Goal: Task Accomplishment & Management: Manage account settings

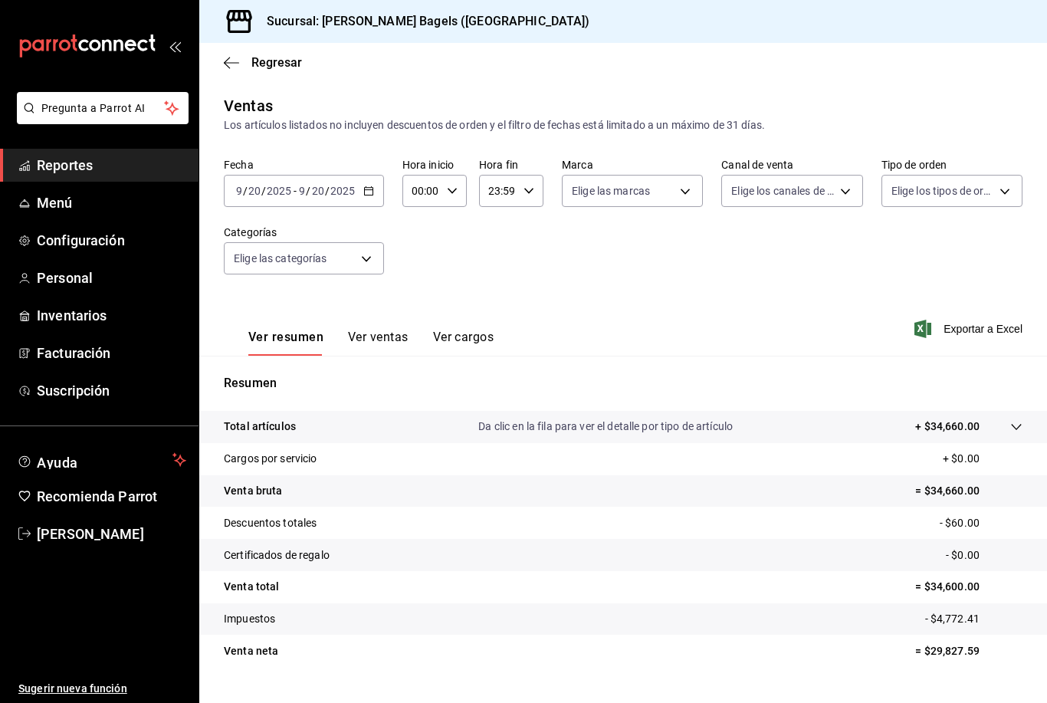
click at [128, 156] on span "Reportes" at bounding box center [111, 165] width 149 height 21
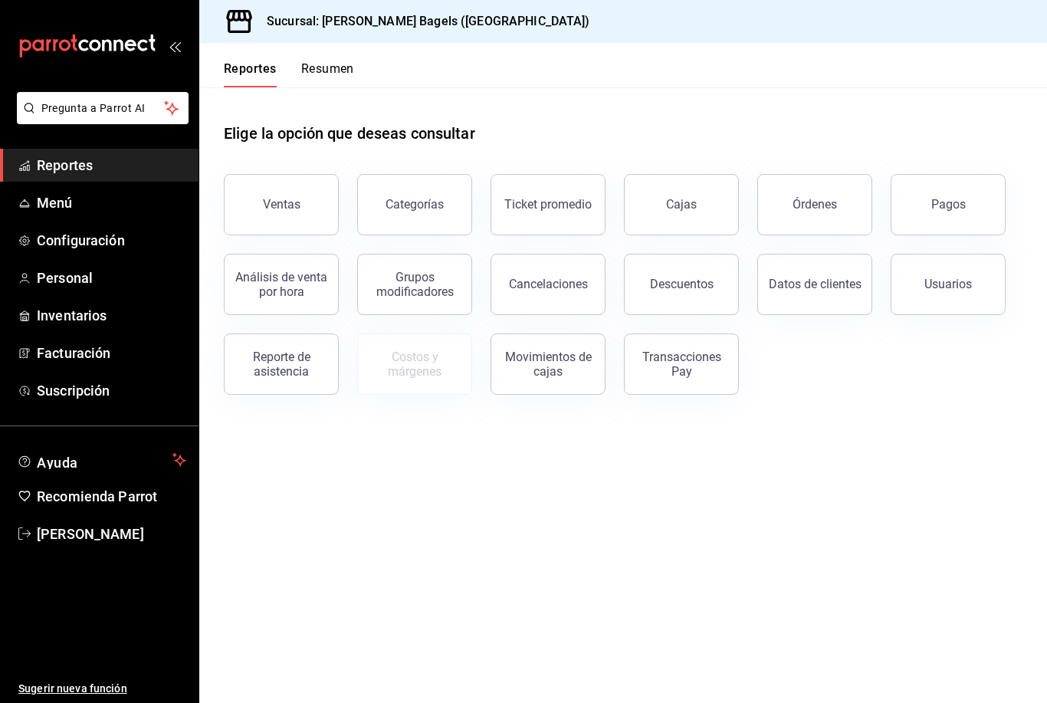
click at [684, 377] on div "Transacciones Pay" at bounding box center [681, 364] width 95 height 29
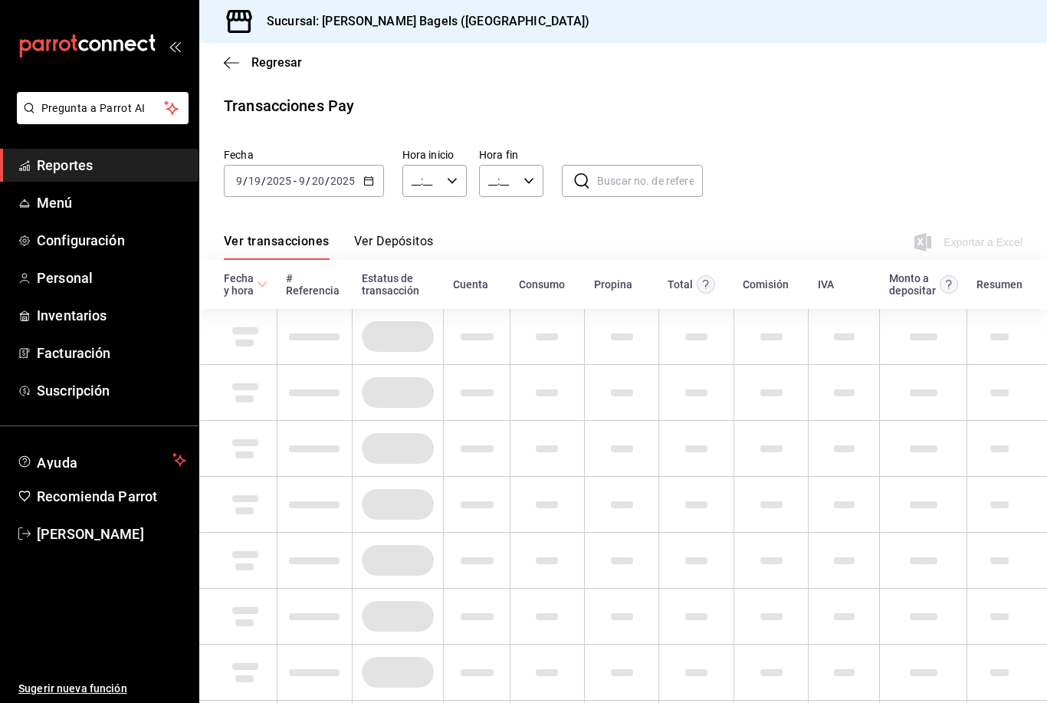
type input "00:00"
type input "23:59"
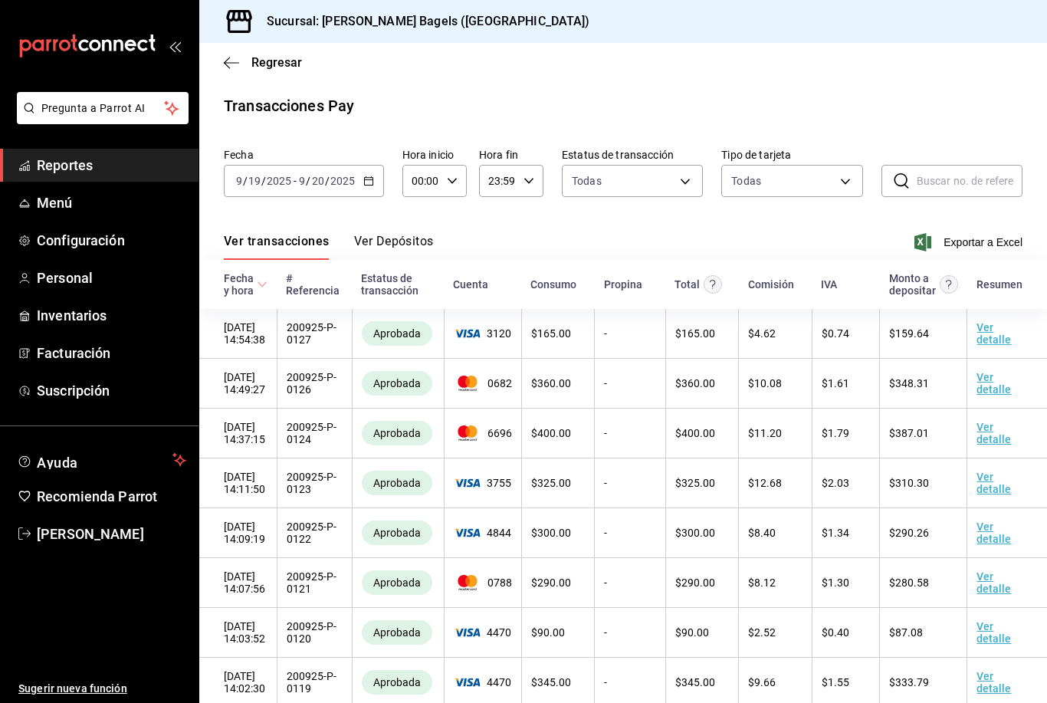
click at [401, 247] on button "Ver Depósitos" at bounding box center [394, 247] width 80 height 26
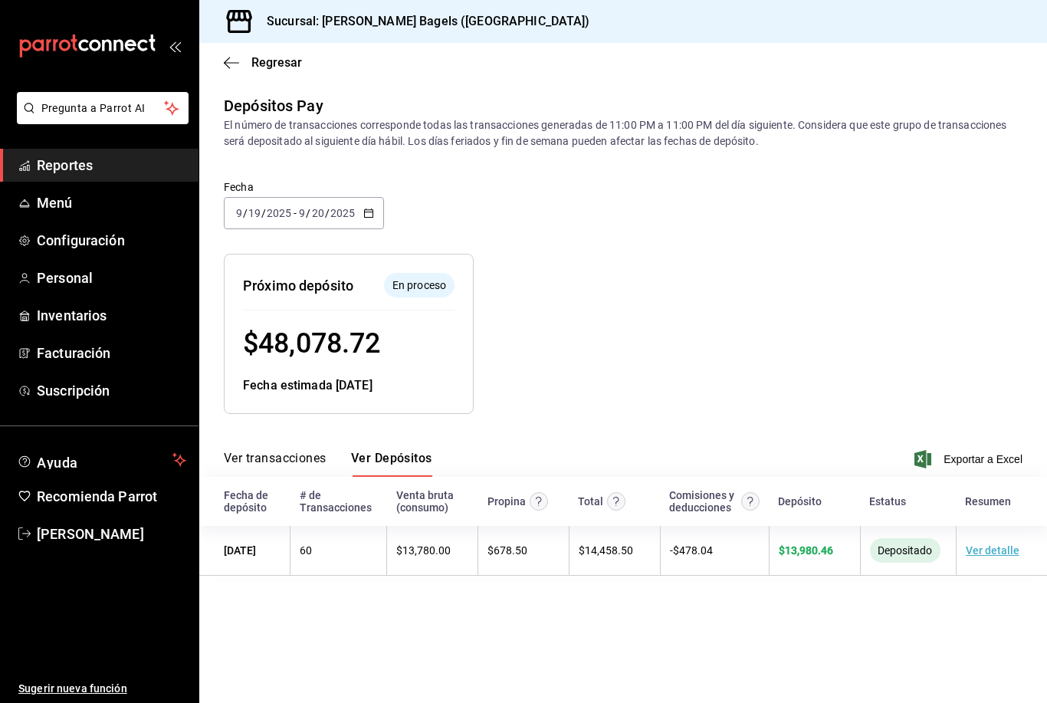
click at [118, 164] on span "Reportes" at bounding box center [111, 165] width 149 height 21
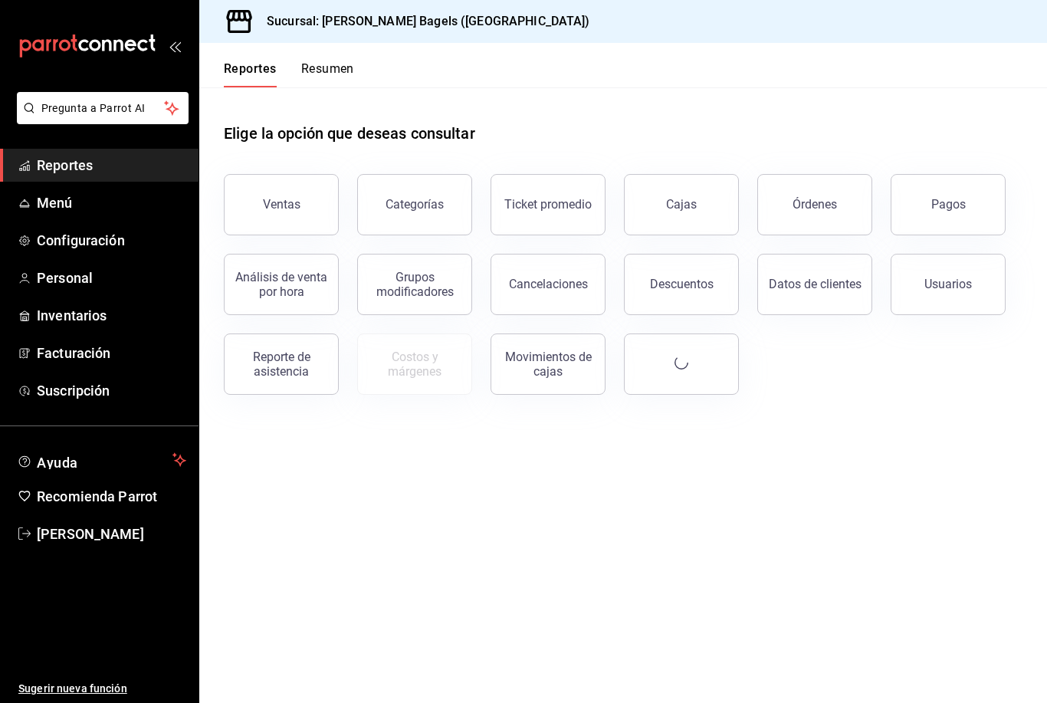
click at [287, 203] on div "Ventas" at bounding box center [282, 204] width 38 height 15
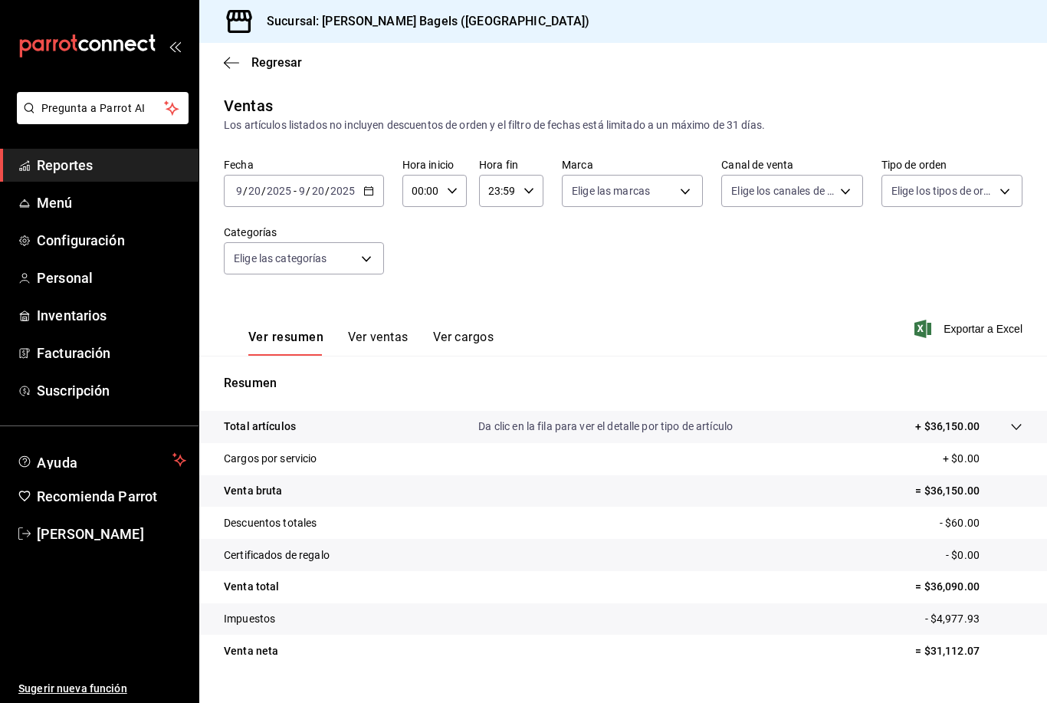
click at [355, 254] on body "Pregunta a Parrot AI Reportes Menú Configuración Personal Inventarios Facturaci…" at bounding box center [523, 351] width 1047 height 703
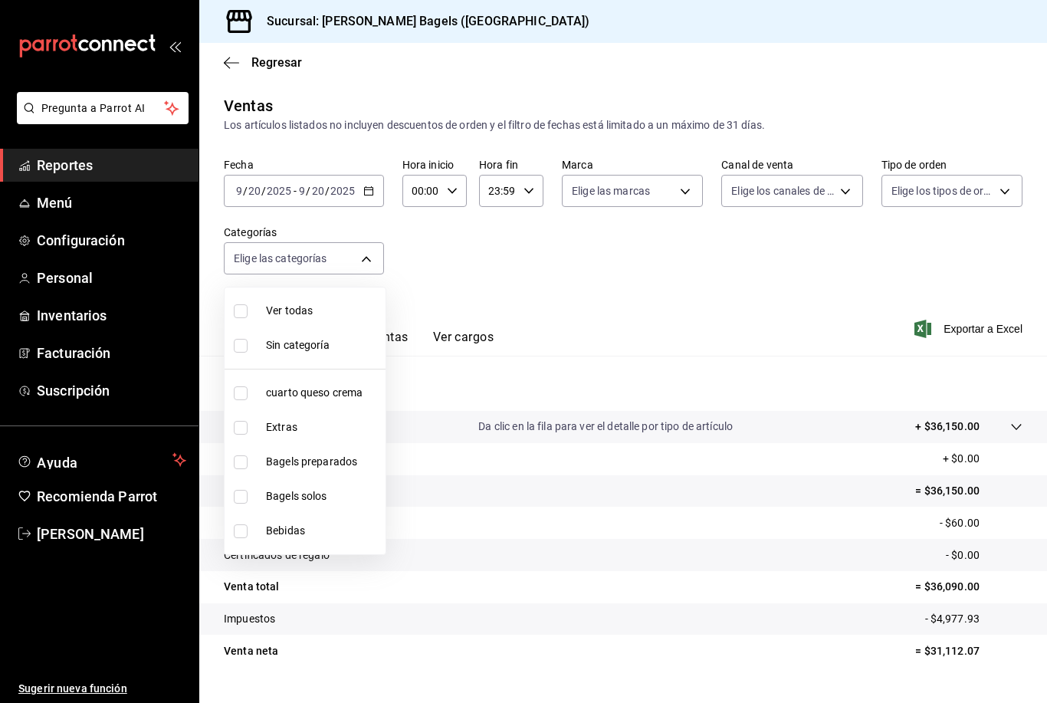
click at [350, 189] on div at bounding box center [523, 351] width 1047 height 703
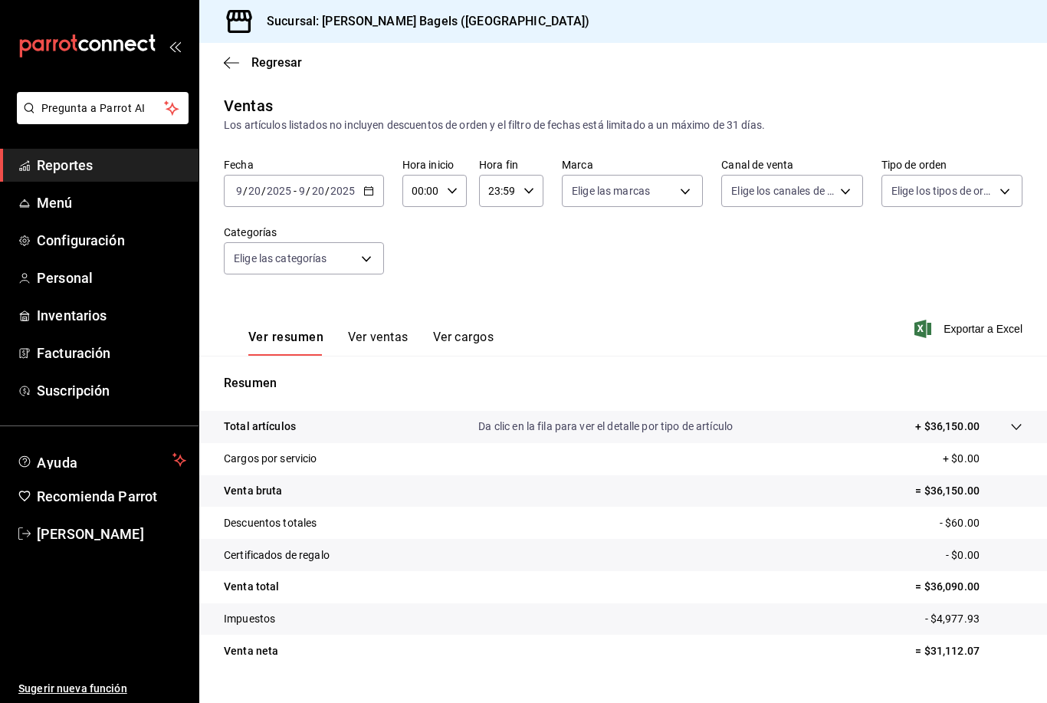
click at [373, 186] on icon "button" at bounding box center [368, 191] width 11 height 11
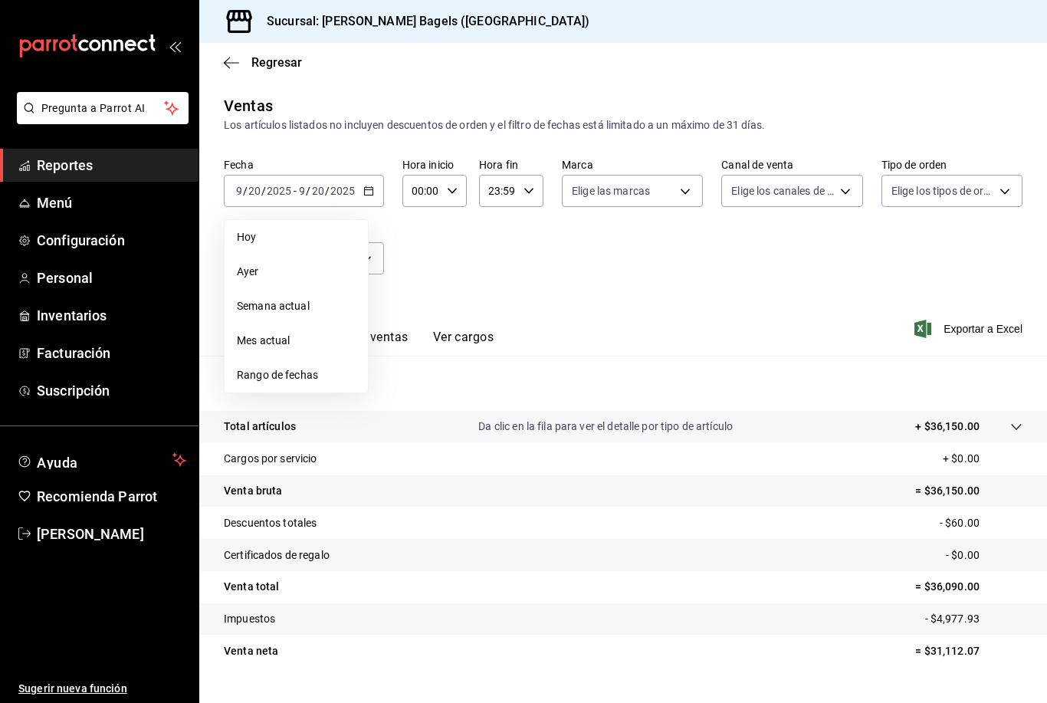
click at [321, 261] on li "Ayer" at bounding box center [296, 271] width 143 height 34
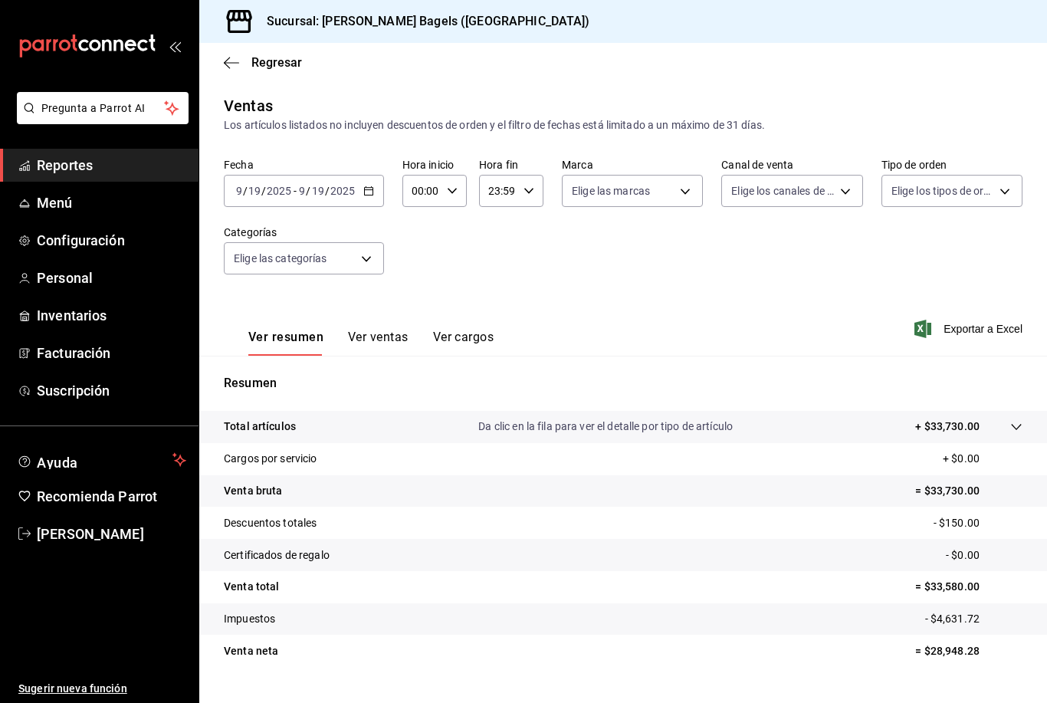
click at [373, 195] on \(Stroke\) "button" at bounding box center [368, 191] width 9 height 8
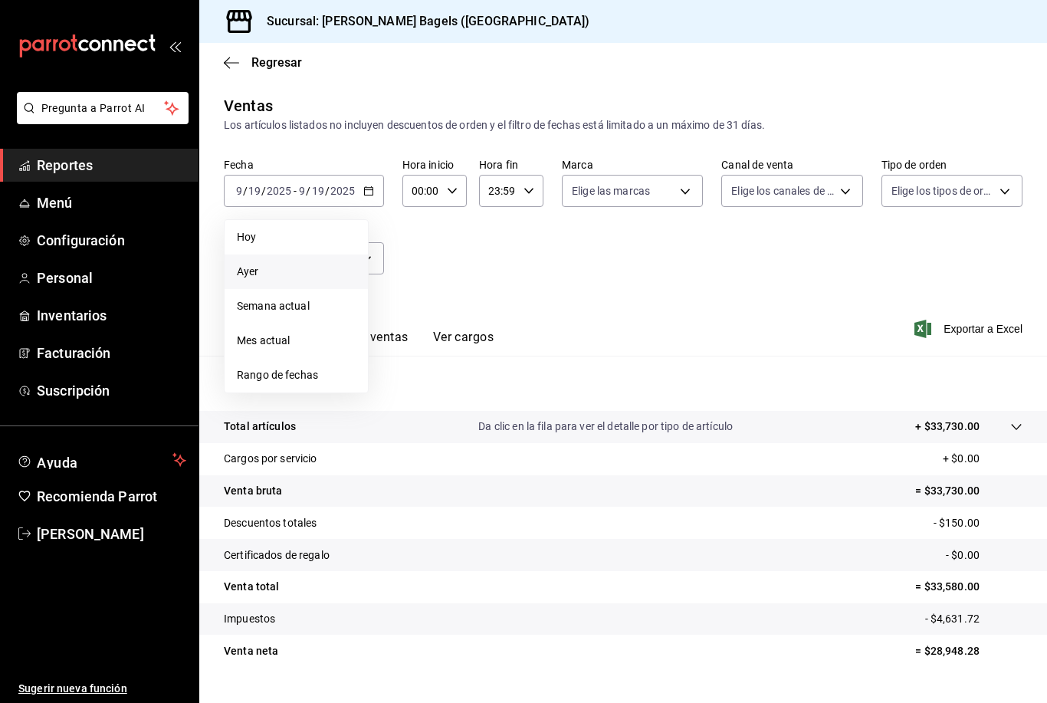
click at [324, 370] on span "Rango de fechas" at bounding box center [296, 375] width 119 height 16
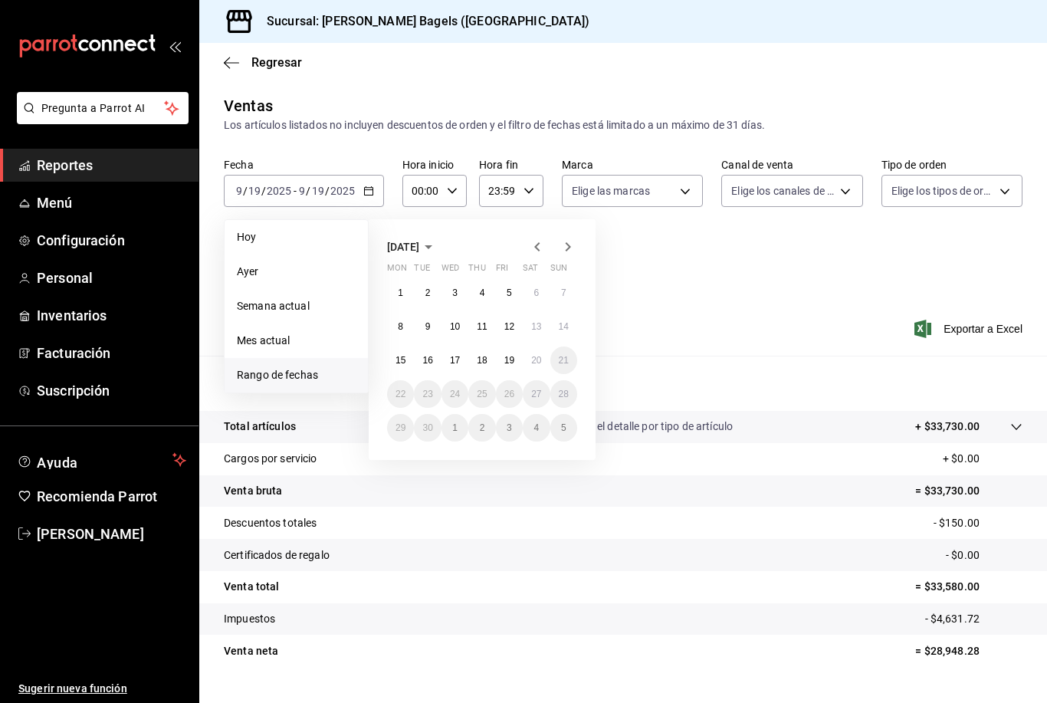
click at [531, 323] on button "13" at bounding box center [536, 327] width 27 height 28
click at [531, 322] on button "13" at bounding box center [536, 327] width 27 height 28
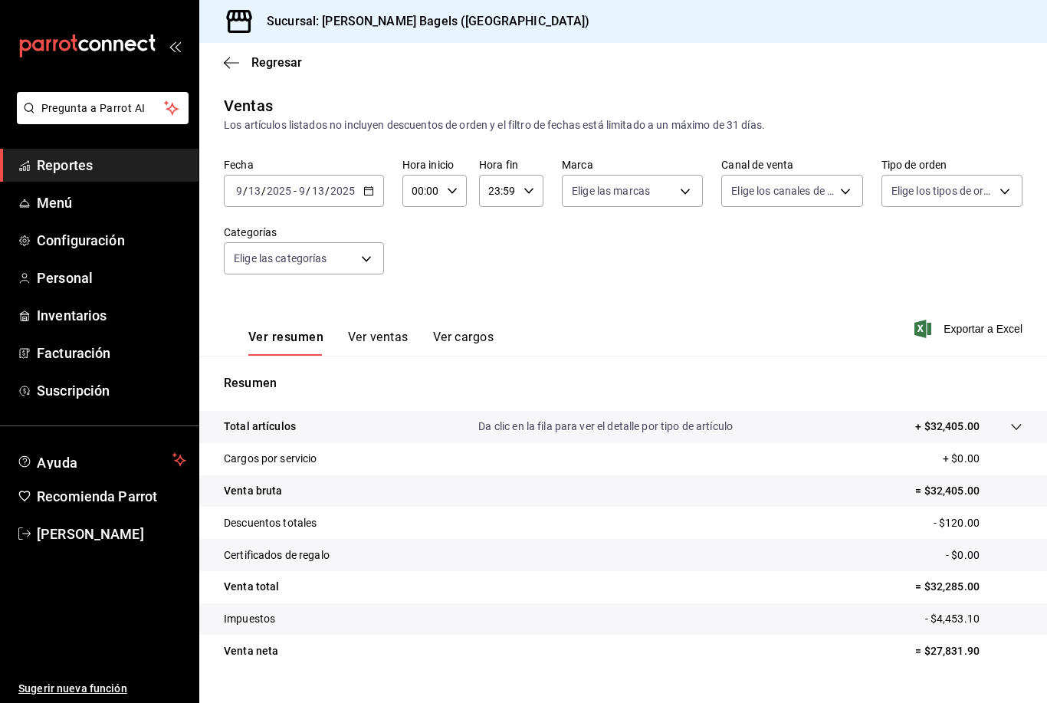
click at [373, 182] on div "2025-09-13 9 / 13 / 2025 - 2025-09-13 9 / 13 / 2025" at bounding box center [304, 191] width 160 height 32
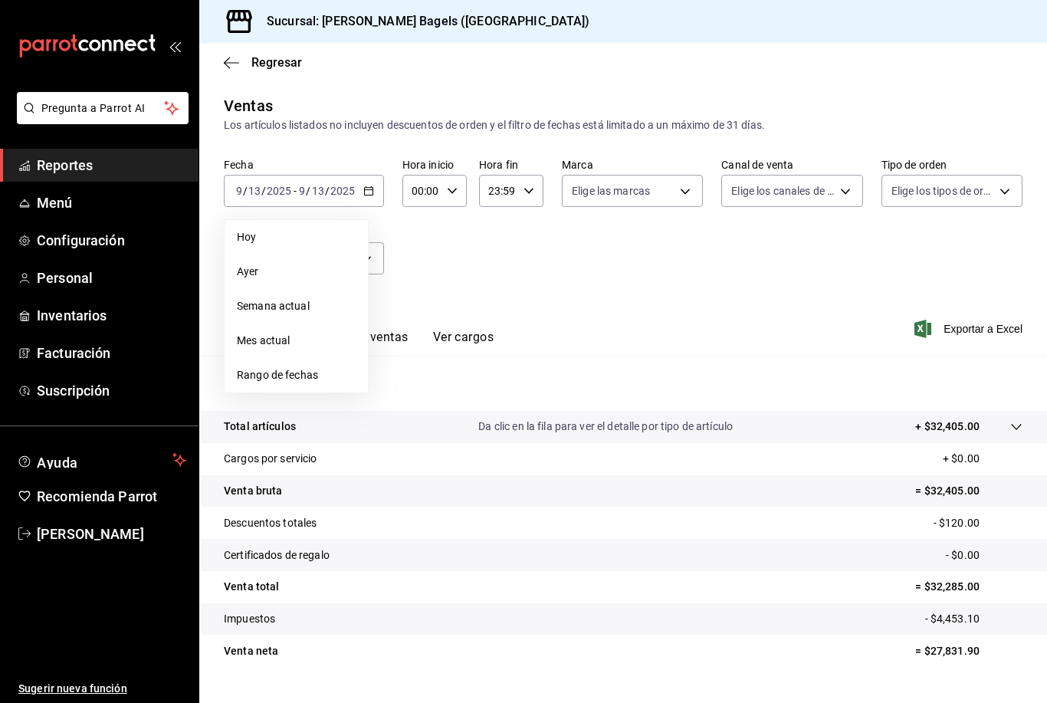
click at [257, 249] on li "Hoy" at bounding box center [296, 237] width 143 height 34
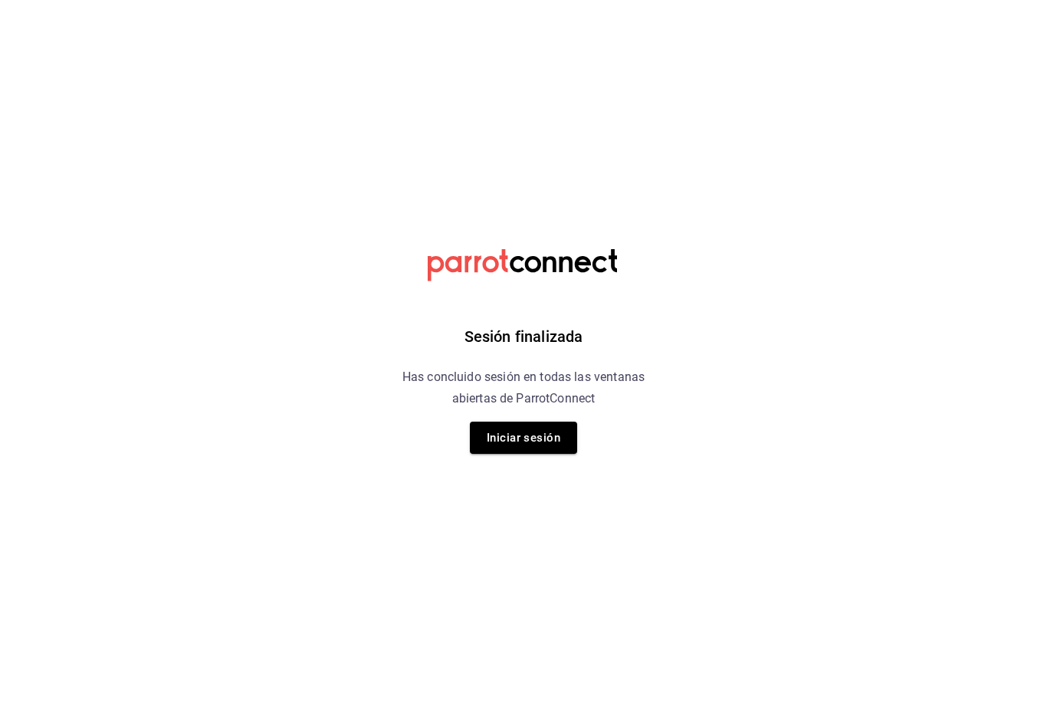
click at [533, 430] on button "Iniciar sesión" at bounding box center [523, 438] width 107 height 32
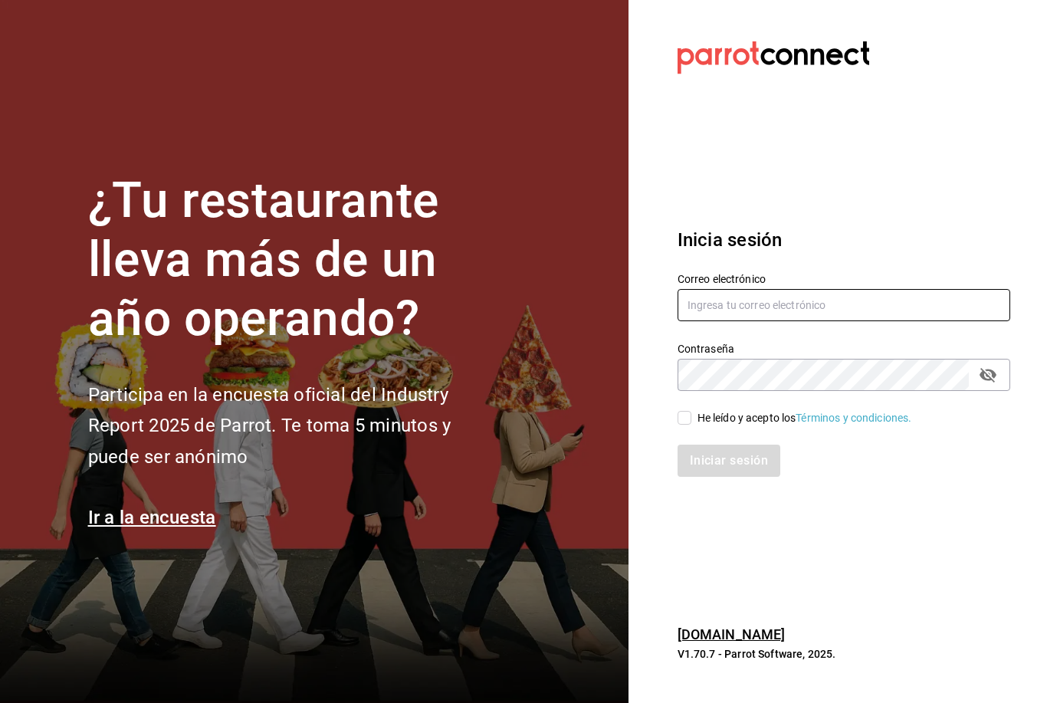
click at [803, 321] on input "text" at bounding box center [844, 305] width 333 height 32
type input "Fellerbagels@gmail.com"
click at [690, 425] on input "He leído y acepto los Términos y condiciones." at bounding box center [685, 418] width 14 height 14
checkbox input "true"
click at [731, 477] on button "Iniciar sesión" at bounding box center [729, 461] width 103 height 32
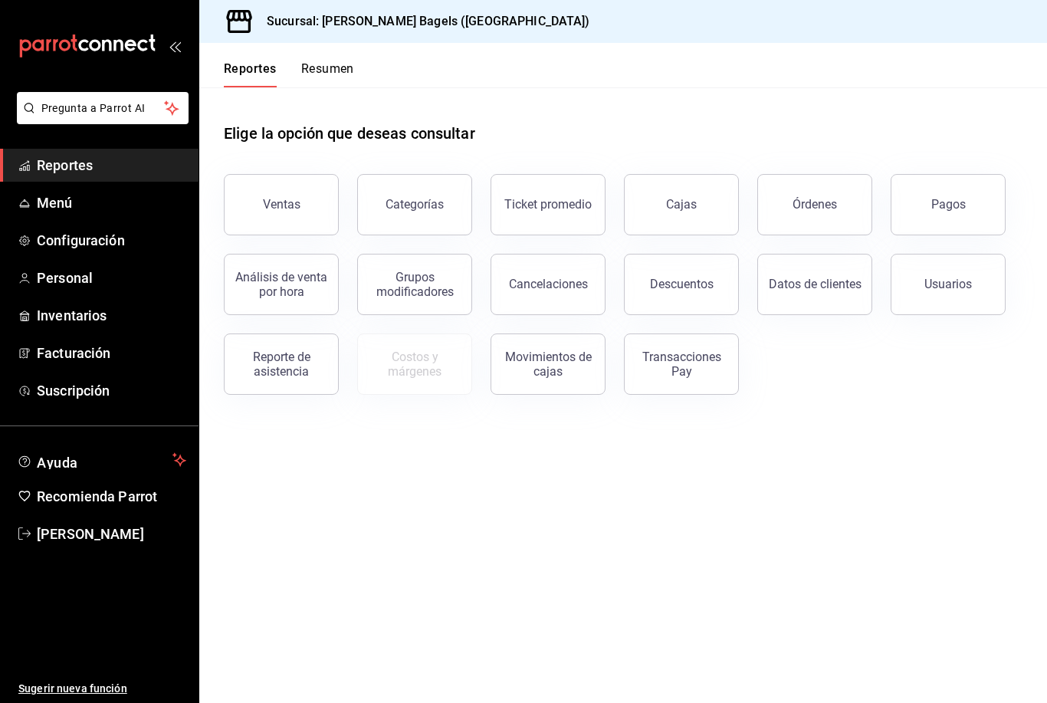
click at [298, 190] on button "Ventas" at bounding box center [281, 204] width 115 height 61
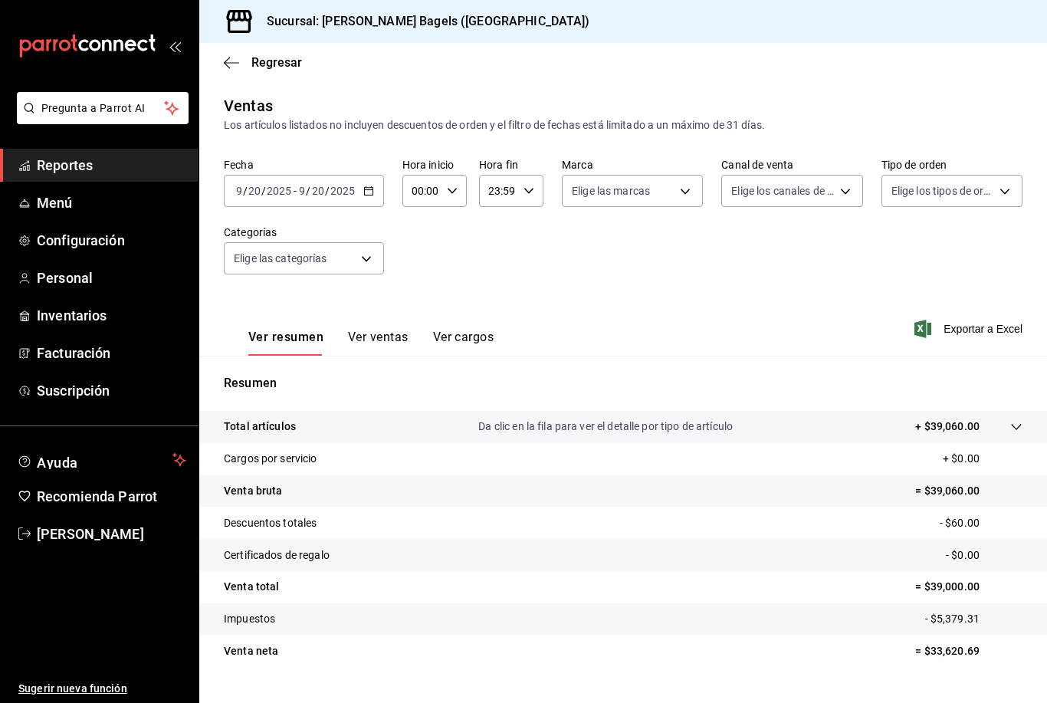
click at [1023, 4] on div "Sucursal: [PERSON_NAME] Bagels ([GEOGRAPHIC_DATA])" at bounding box center [623, 21] width 848 height 43
click at [1019, 26] on div "Sucursal: [PERSON_NAME] Bagels ([GEOGRAPHIC_DATA])" at bounding box center [623, 21] width 848 height 43
click at [1017, 23] on div "Sucursal: [PERSON_NAME] Bagels ([GEOGRAPHIC_DATA])" at bounding box center [623, 21] width 848 height 43
click at [222, 52] on div "Regresar" at bounding box center [623, 62] width 848 height 39
